Goal: Task Accomplishment & Management: Use online tool/utility

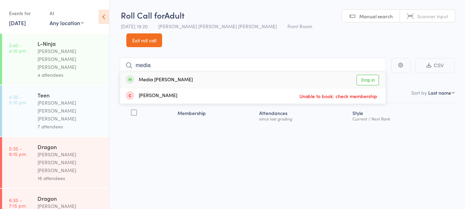
scroll to position [40, 0]
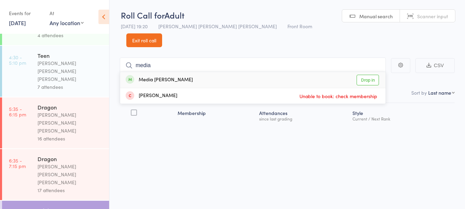
type input "media"
click at [208, 72] on div "Media [PERSON_NAME] Drop in" at bounding box center [252, 80] width 265 height 16
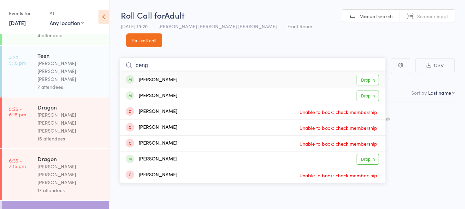
type input "deng"
click at [202, 72] on div "[PERSON_NAME] Drop in" at bounding box center [252, 80] width 265 height 16
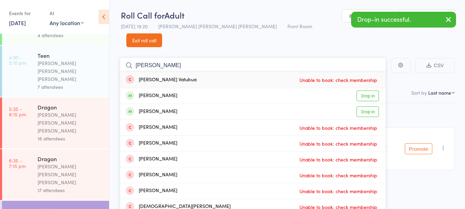
type input "[PERSON_NAME]"
click at [177, 92] on div "[PERSON_NAME]" at bounding box center [152, 96] width 52 height 8
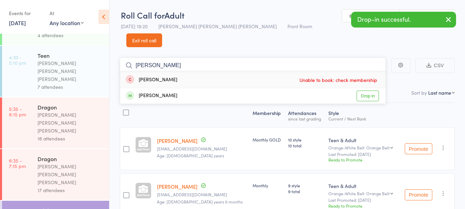
type input "[PERSON_NAME]"
click at [182, 88] on div "[PERSON_NAME] Drop in" at bounding box center [252, 95] width 265 height 15
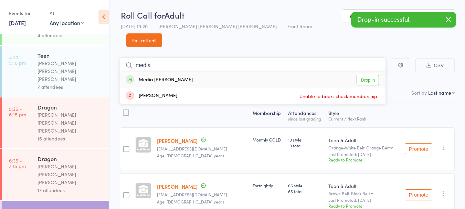
type input "media"
click at [195, 72] on div "Media [PERSON_NAME] Drop in" at bounding box center [252, 80] width 265 height 16
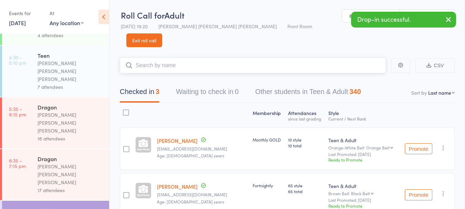
type input "d"
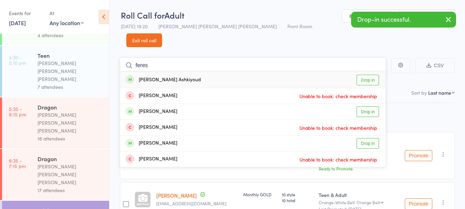
type input "feres"
click at [196, 72] on div "[PERSON_NAME] Ashkiyoud Drop in" at bounding box center [252, 80] width 265 height 16
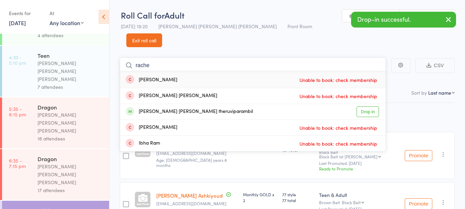
type input "rache"
click at [197, 108] on div "[PERSON_NAME] [PERSON_NAME] theruviparambil" at bounding box center [189, 112] width 127 height 8
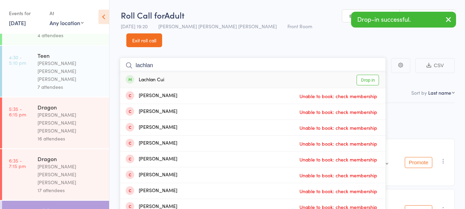
type input "lachlan"
click at [200, 72] on div "Lachlan Cui Drop in" at bounding box center [252, 80] width 265 height 16
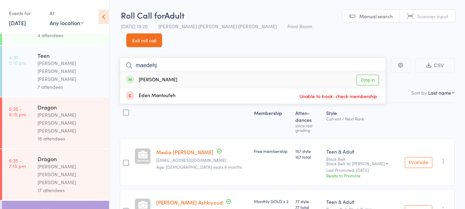
type input "maedehj"
click at [203, 72] on div "[PERSON_NAME] Drop in" at bounding box center [252, 80] width 265 height 16
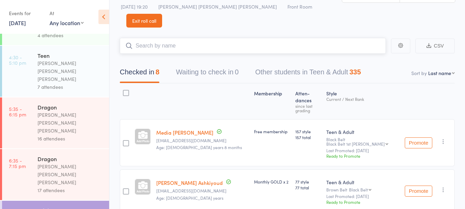
scroll to position [0, 0]
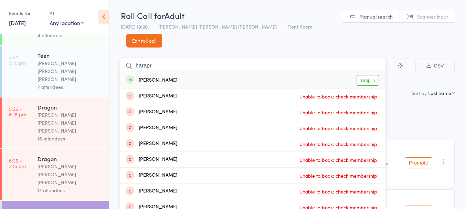
type input "harapr"
click at [374, 75] on link "Drop in" at bounding box center [368, 80] width 22 height 11
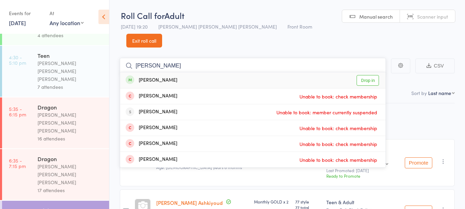
type input "[PERSON_NAME]"
click at [367, 75] on link "Drop in" at bounding box center [368, 80] width 22 height 11
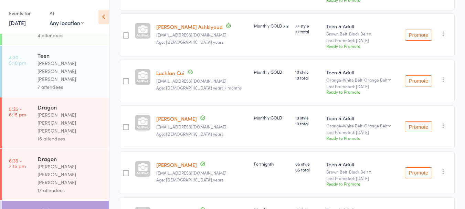
scroll to position [49, 0]
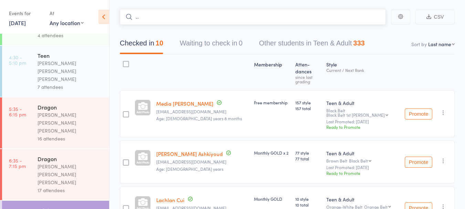
type input "."
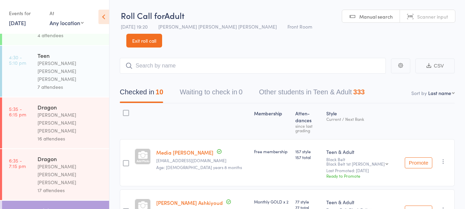
click at [70, 59] on div "[PERSON_NAME] [PERSON_NAME] [PERSON_NAME]" at bounding box center [71, 71] width 66 height 24
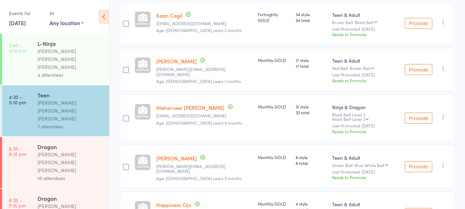
scroll to position [248, 0]
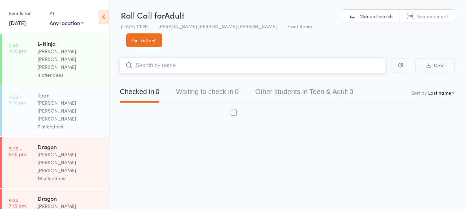
scroll to position [0, 0]
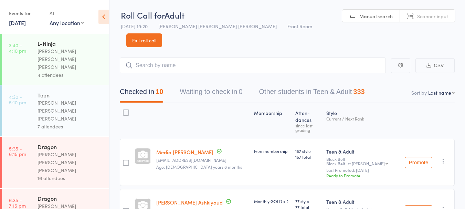
click at [312, 57] on input "search" at bounding box center [253, 65] width 266 height 16
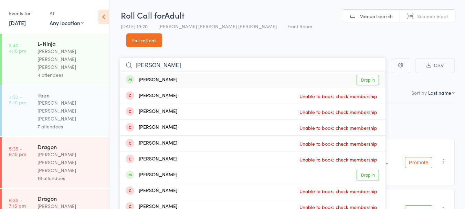
type input "[PERSON_NAME]"
click at [369, 75] on link "Drop in" at bounding box center [368, 80] width 22 height 11
